Goal: Task Accomplishment & Management: Use online tool/utility

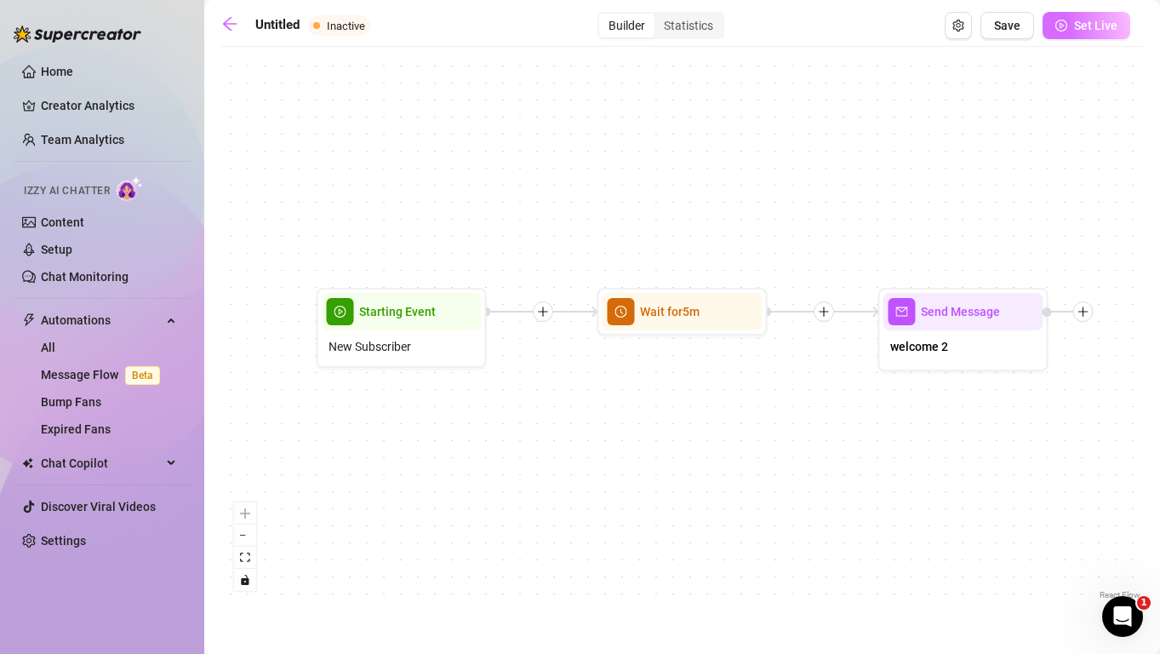
click at [1068, 27] on button "Set Live" at bounding box center [1087, 25] width 88 height 27
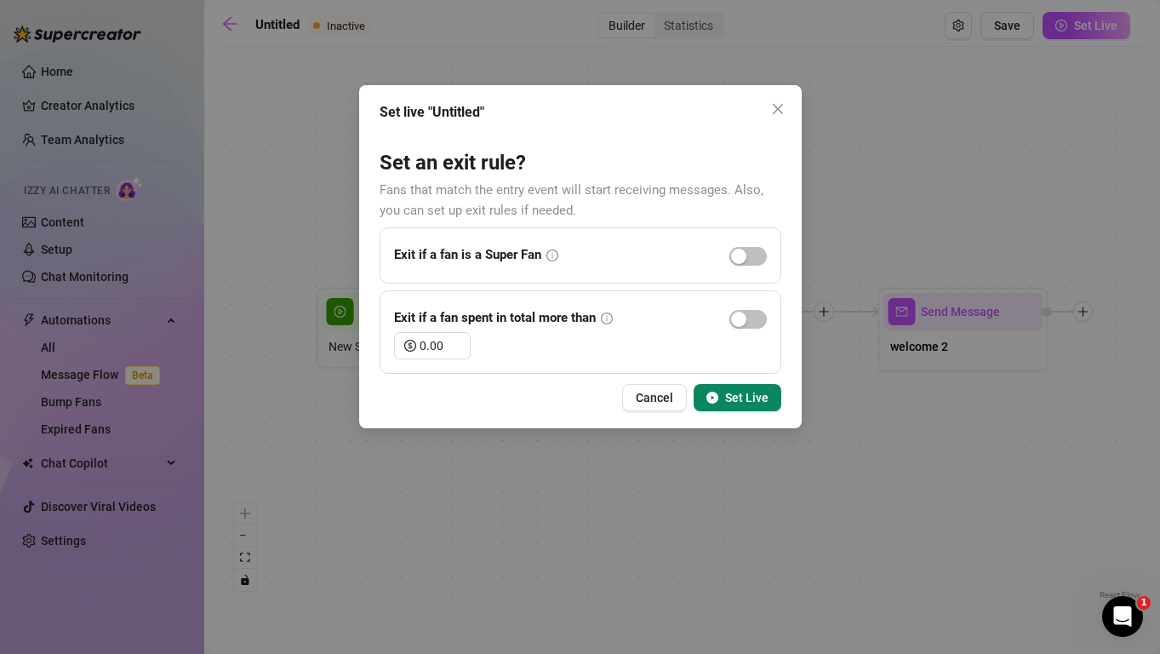
click at [758, 404] on span "Set Live" at bounding box center [746, 398] width 43 height 14
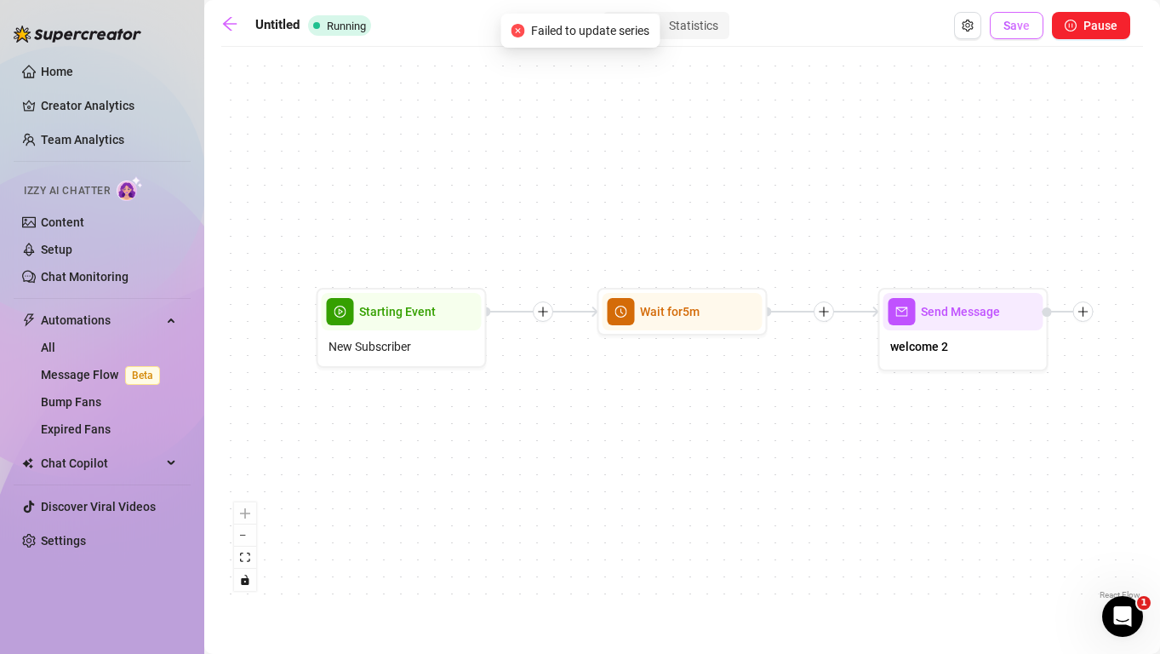
click at [1020, 21] on span "Save" at bounding box center [1017, 26] width 26 height 14
click at [75, 374] on link "Message Flow Beta" at bounding box center [104, 375] width 126 height 14
